Goal: Task Accomplishment & Management: Use online tool/utility

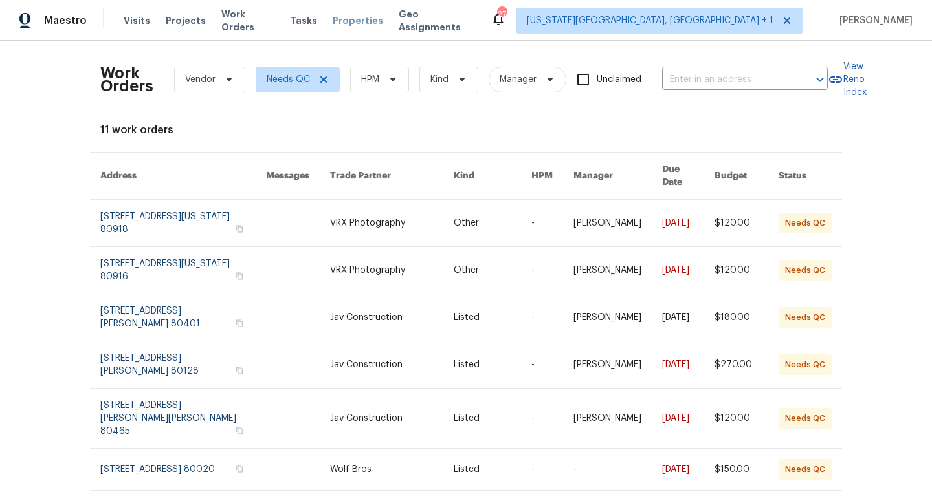
click at [349, 20] on span "Properties" at bounding box center [358, 20] width 50 height 13
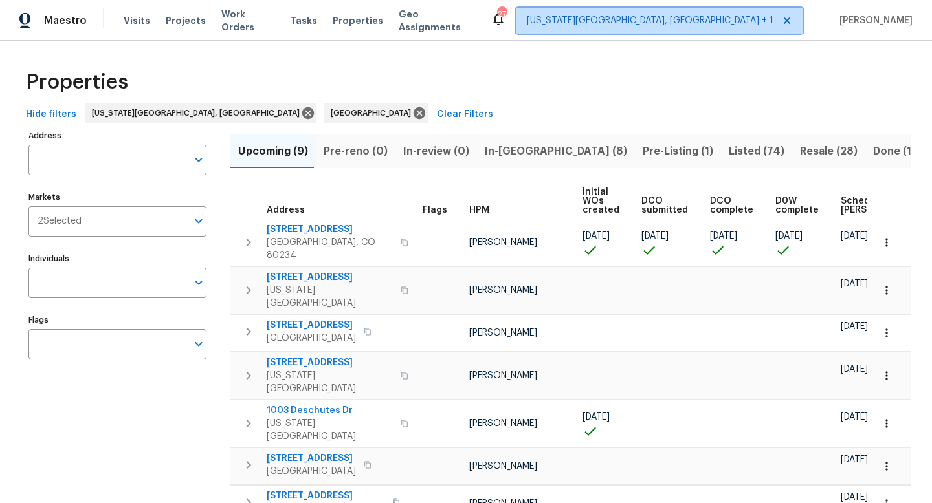
click at [741, 21] on span "[US_STATE][GEOGRAPHIC_DATA], [GEOGRAPHIC_DATA] + 1" at bounding box center [650, 20] width 246 height 13
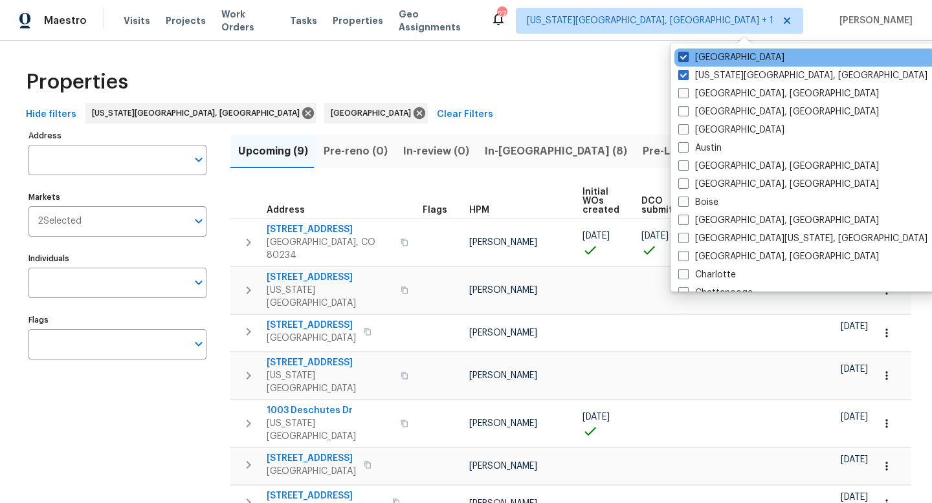
click at [686, 57] on span at bounding box center [683, 57] width 10 height 10
click at [686, 57] on input "[GEOGRAPHIC_DATA]" at bounding box center [682, 55] width 8 height 8
checkbox input "false"
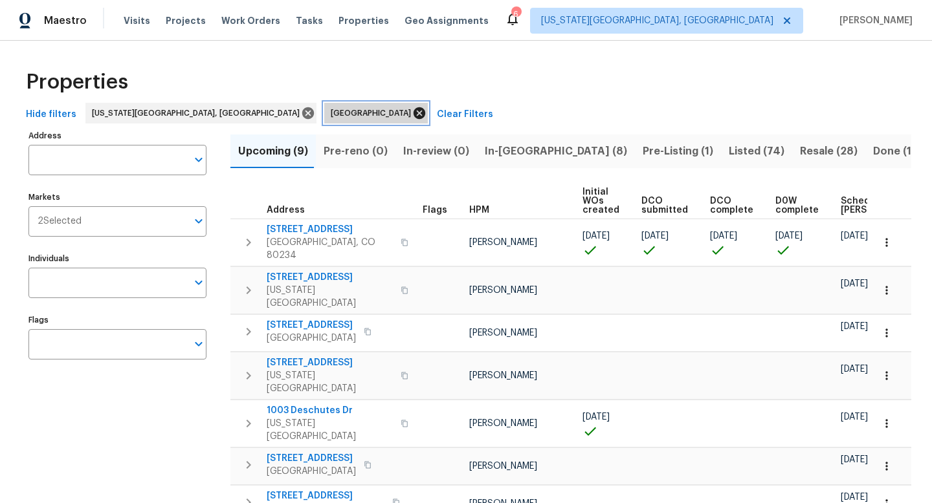
click at [412, 111] on icon at bounding box center [419, 113] width 14 height 14
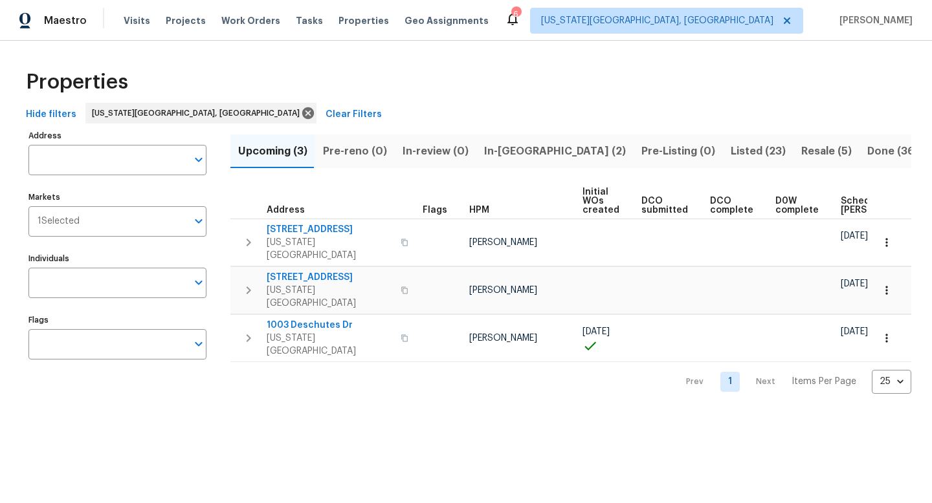
click at [511, 149] on span "In-[GEOGRAPHIC_DATA] (2)" at bounding box center [555, 151] width 142 height 18
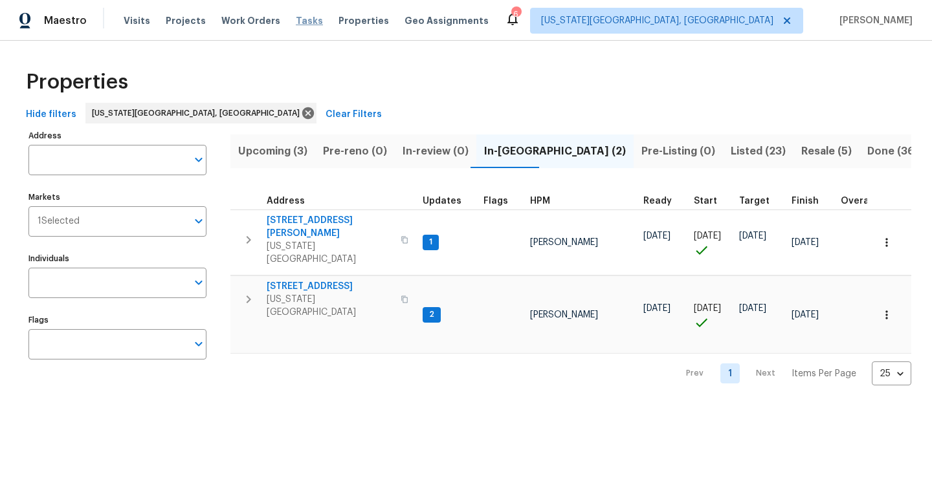
click at [296, 19] on span "Tasks" at bounding box center [309, 20] width 27 height 9
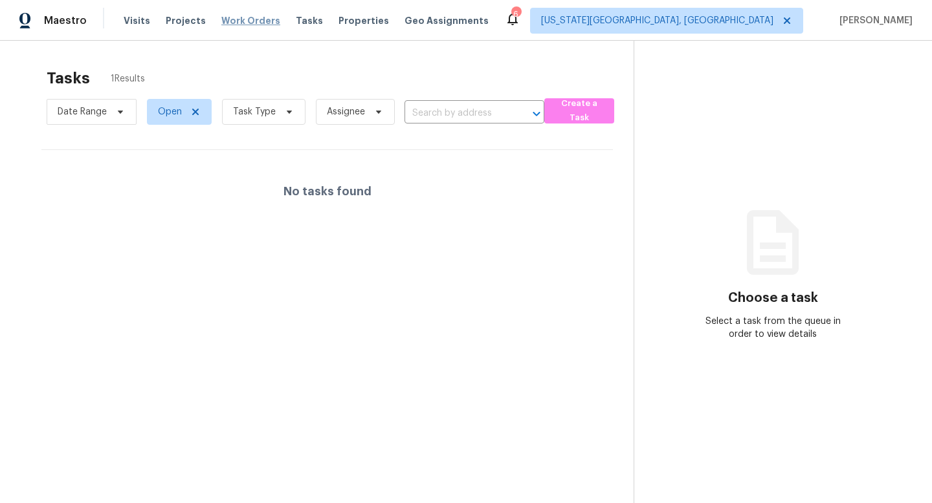
click at [236, 18] on span "Work Orders" at bounding box center [250, 20] width 59 height 13
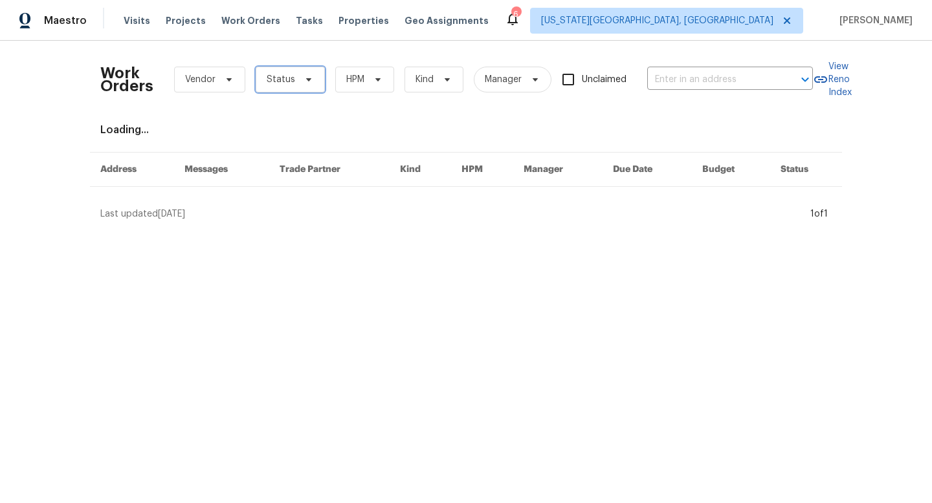
click at [278, 84] on span "Status" at bounding box center [281, 79] width 28 height 13
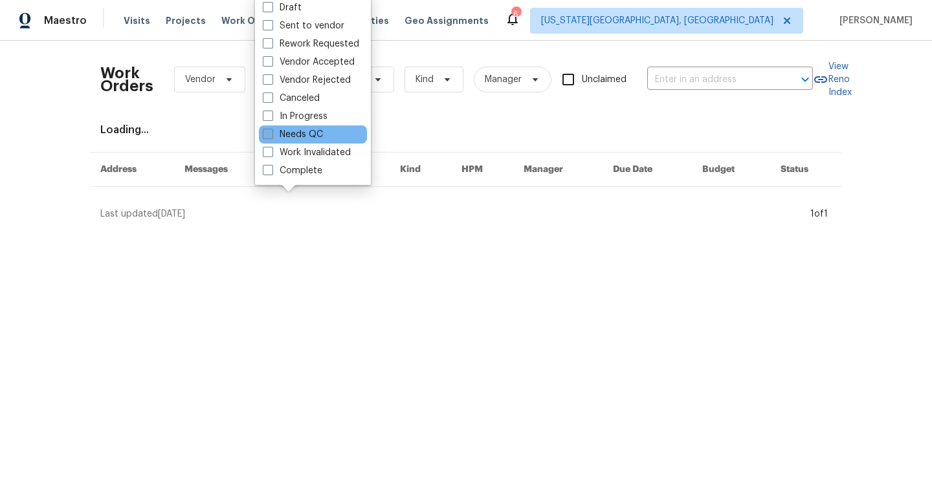
click at [269, 131] on span at bounding box center [268, 134] width 10 height 10
click at [269, 131] on input "Needs QC" at bounding box center [267, 132] width 8 height 8
checkbox input "true"
